Goal: Complete application form: Complete application form

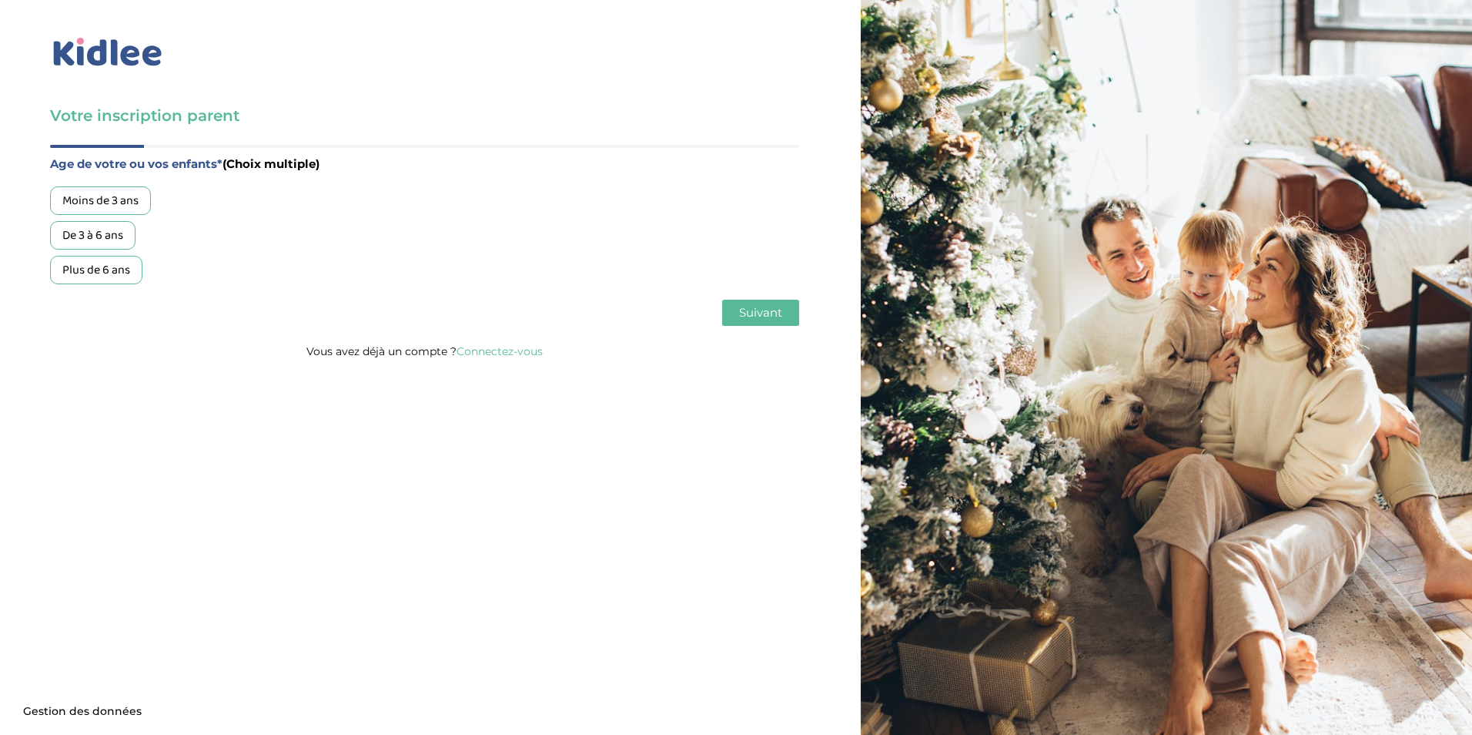
click at [107, 240] on div "De 3 à 6 ans" at bounding box center [92, 235] width 85 height 28
click at [765, 312] on span "Suivant" at bounding box center [760, 312] width 43 height 15
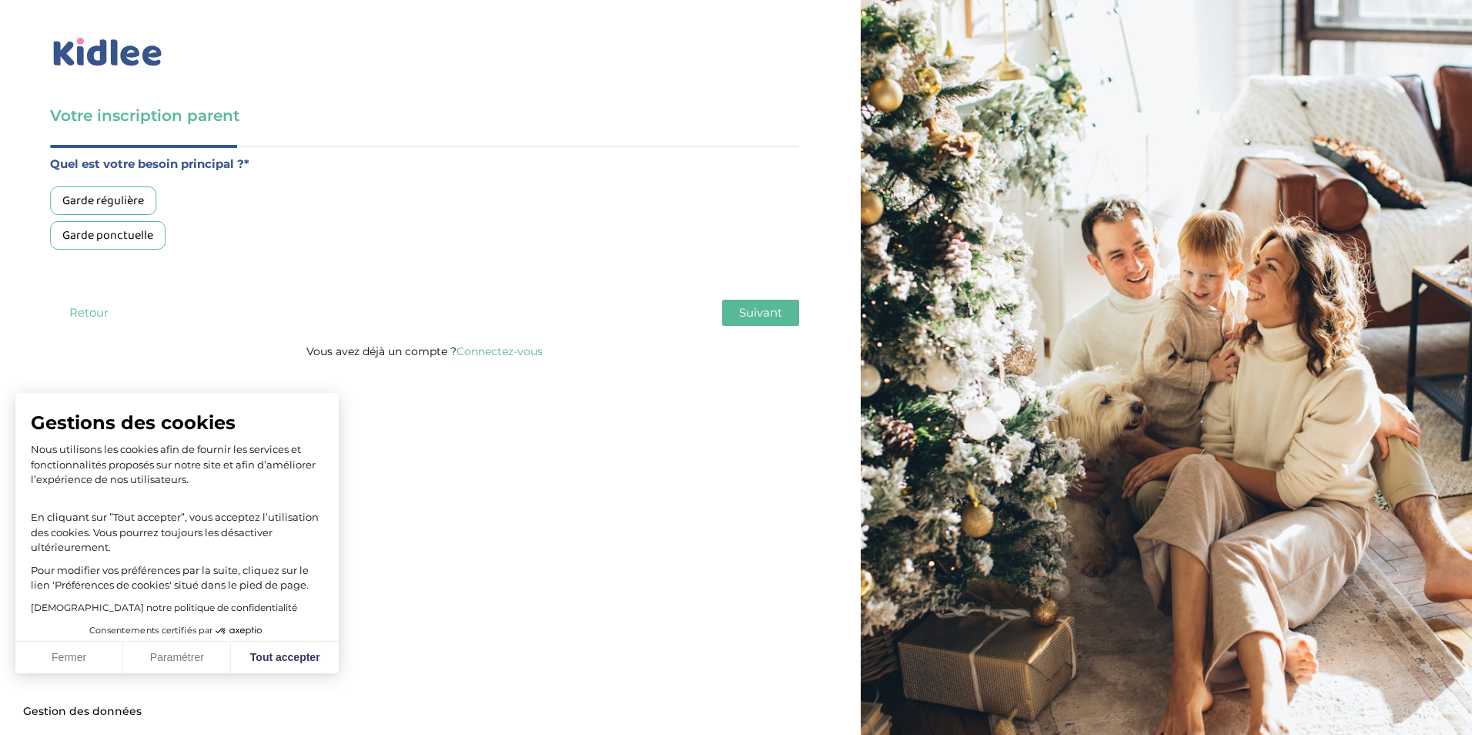
click at [135, 209] on div "Garde régulière" at bounding box center [103, 200] width 106 height 28
click at [766, 316] on span "Suivant" at bounding box center [760, 312] width 43 height 15
click at [143, 246] on div "Entre 30 et 50h/mois" at bounding box center [117, 235] width 134 height 28
click at [731, 319] on button "Suivant" at bounding box center [760, 313] width 77 height 26
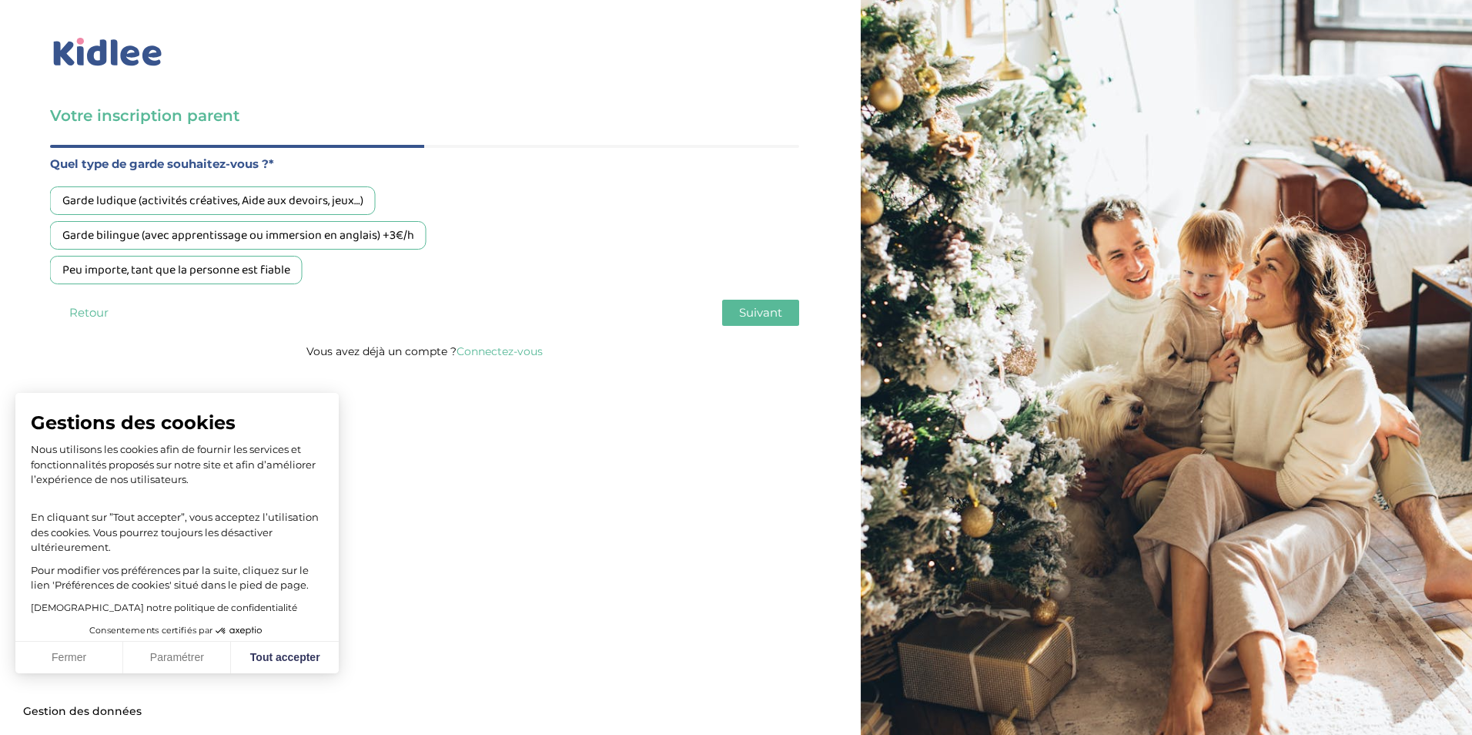
click at [363, 202] on div "Garde ludique (activités créatives, Aide aux devoirs, jeux…)" at bounding box center [213, 200] width 326 height 28
click at [276, 227] on div "Garde bilingue (avec apprentissage ou immersion en anglais) +3€/h" at bounding box center [238, 235] width 377 height 28
click at [324, 206] on div "Garde ludique (activités créatives, Aide aux devoirs, jeux…)" at bounding box center [213, 200] width 326 height 28
click at [219, 265] on div "Peu importe, tant que la personne est fiable" at bounding box center [176, 270] width 253 height 28
click at [744, 303] on button "Suivant" at bounding box center [760, 313] width 77 height 26
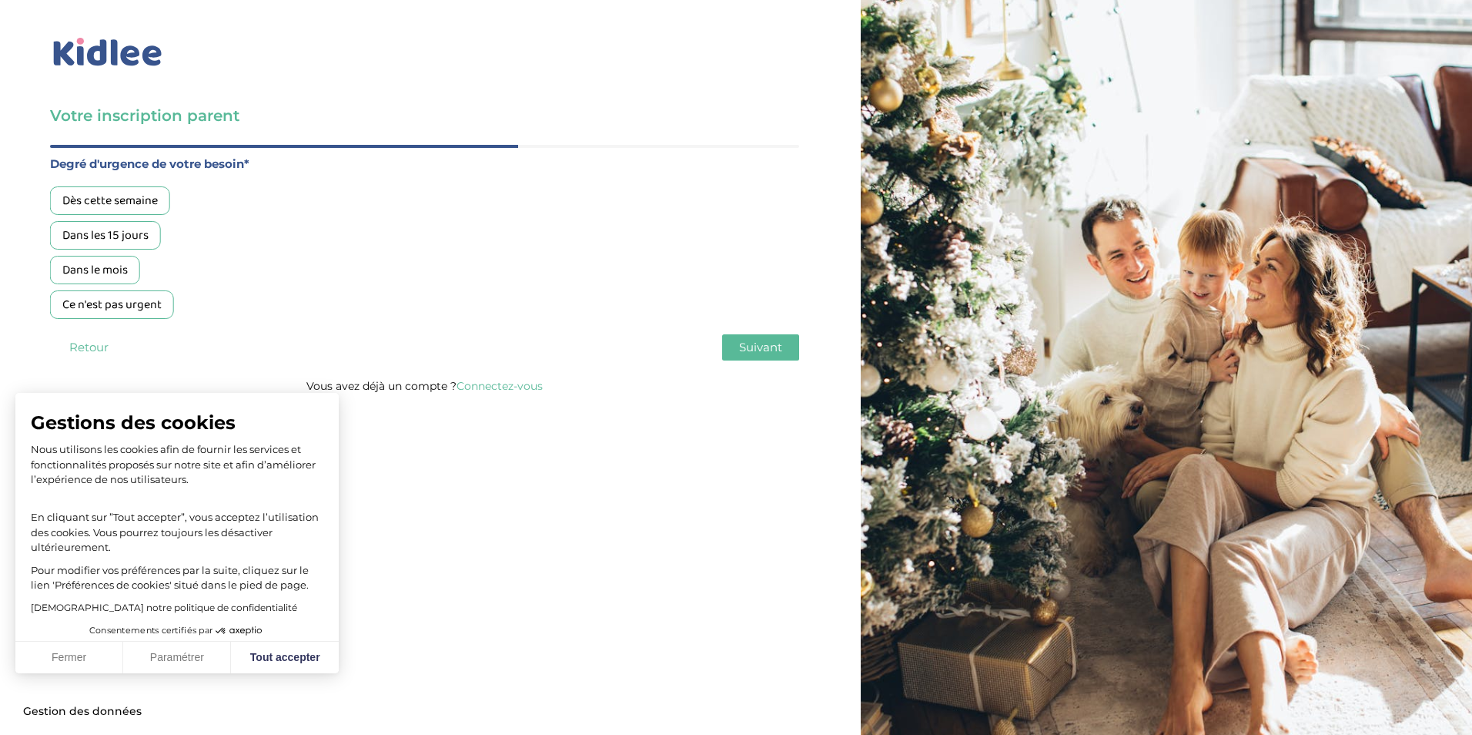
click at [163, 199] on div "Dès cette semaine" at bounding box center [110, 200] width 120 height 28
click at [775, 343] on span "Suivant" at bounding box center [760, 347] width 43 height 15
click at [92, 272] on div "Non, je pars de zéro" at bounding box center [113, 270] width 127 height 28
click at [765, 354] on button "Suivant" at bounding box center [760, 347] width 77 height 26
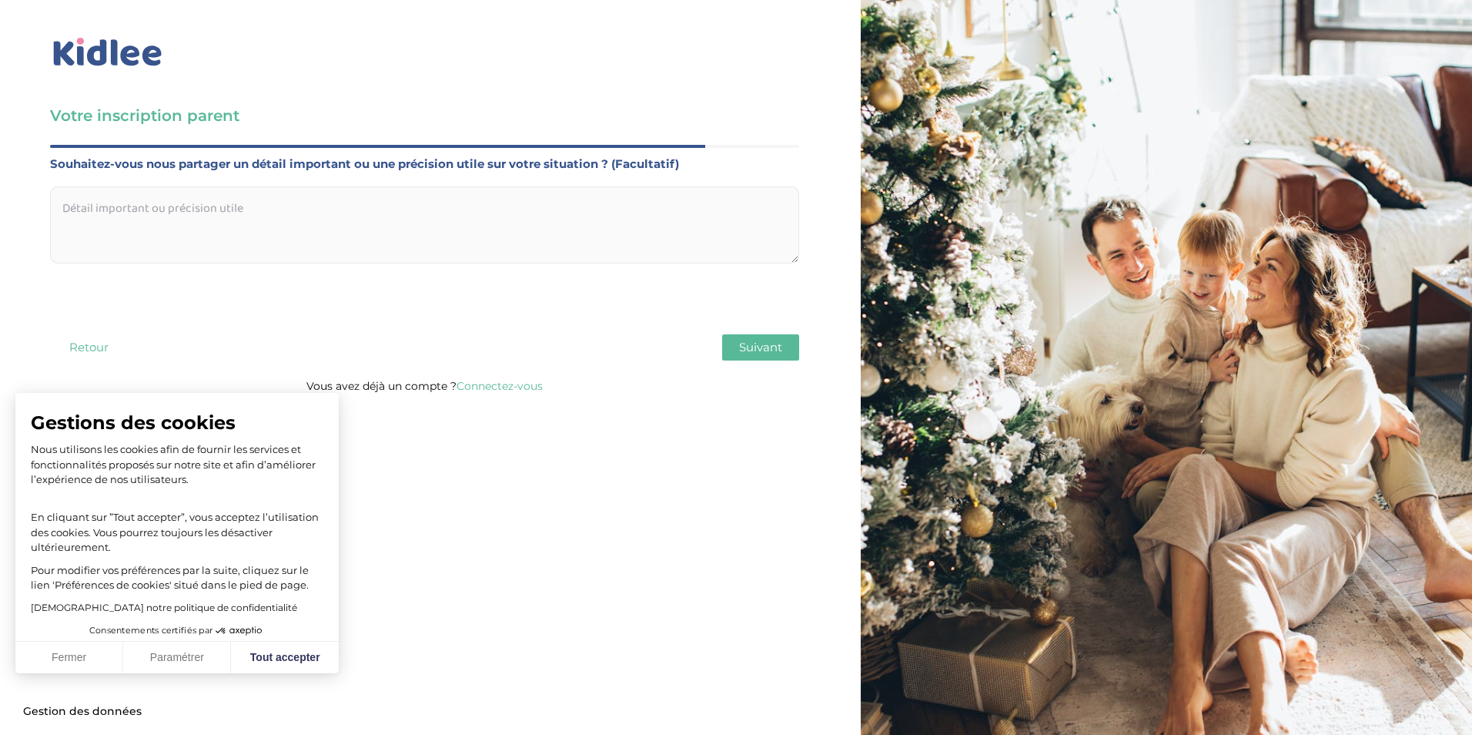
click at [789, 346] on button "Suivant" at bounding box center [760, 347] width 77 height 26
